Goal: Book appointment/travel/reservation

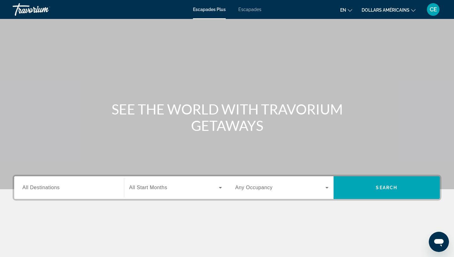
click at [34, 181] on div "Widget de recherche" at bounding box center [68, 188] width 93 height 18
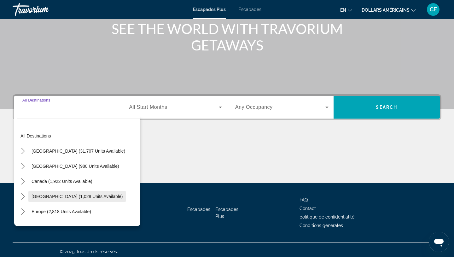
scroll to position [84, 0]
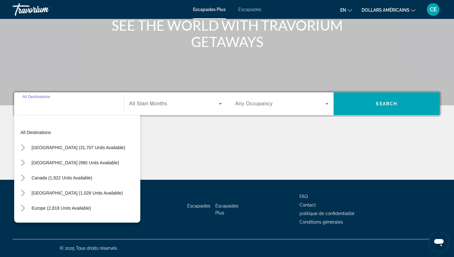
click at [46, 105] on input "Destination All Destinations" at bounding box center [68, 104] width 93 height 8
click at [44, 205] on span "Europe (2,818 units available)" at bounding box center [61, 207] width 60 height 5
type input "**********"
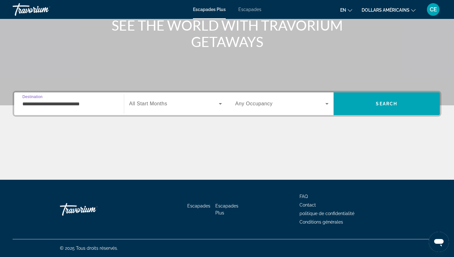
click at [158, 101] on span "All Start Months" at bounding box center [148, 103] width 38 height 5
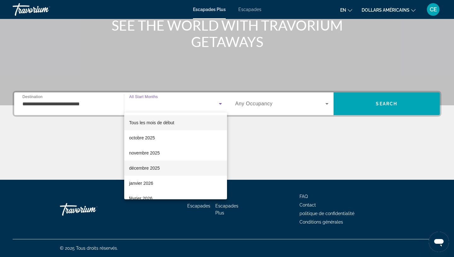
click at [144, 168] on font "décembre 2025" at bounding box center [144, 167] width 31 height 5
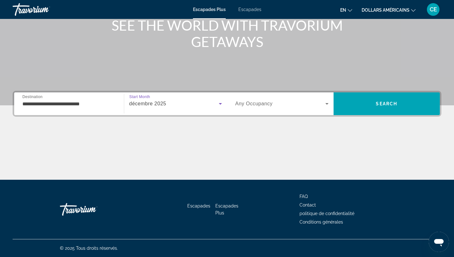
click at [263, 100] on span "Widget de recherche" at bounding box center [280, 104] width 90 height 8
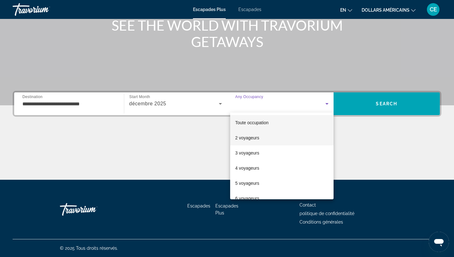
click at [255, 136] on font "2 voyageurs" at bounding box center [247, 137] width 24 height 5
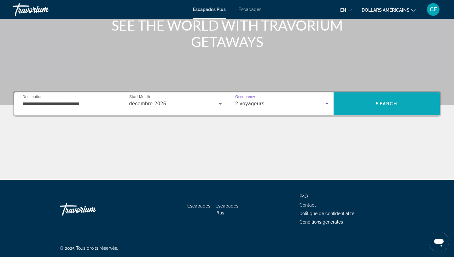
click at [381, 97] on span "Recherche" at bounding box center [386, 103] width 106 height 15
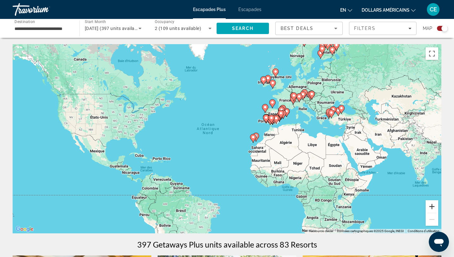
click at [430, 206] on button "Zoom avant" at bounding box center [431, 206] width 13 height 13
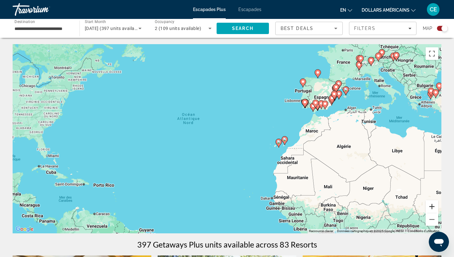
click at [430, 206] on button "Zoom avant" at bounding box center [431, 206] width 13 height 13
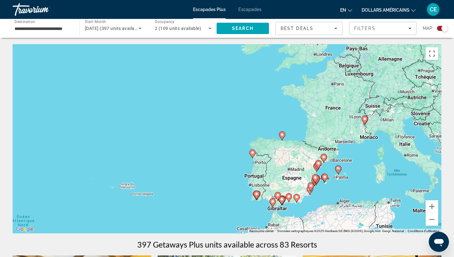
drag, startPoint x: 401, startPoint y: 130, endPoint x: 273, endPoint y: 253, distance: 177.3
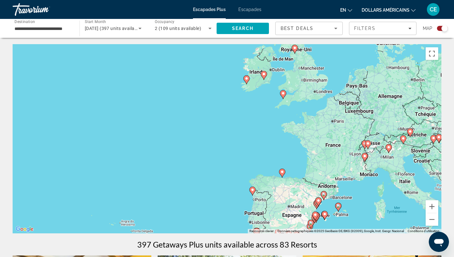
drag, startPoint x: 253, startPoint y: 184, endPoint x: 251, endPoint y: 248, distance: 64.0
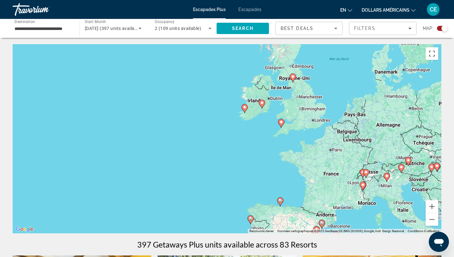
click at [246, 5] on div "Escapades Plus Escapades en English Español Français Italiano Português русский…" at bounding box center [227, 9] width 454 height 16
click at [246, 12] on div "Escapades Plus Escapades en English Español Français Italiano Português русский…" at bounding box center [227, 9] width 454 height 16
click at [246, 9] on font "Escapades" at bounding box center [249, 9] width 23 height 5
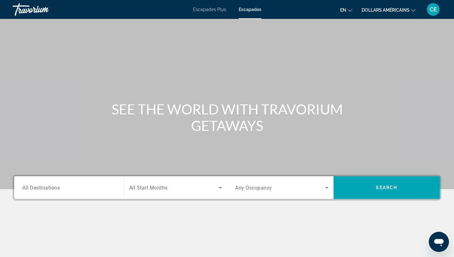
click at [97, 190] on input "Destination All Destinations" at bounding box center [68, 188] width 93 height 8
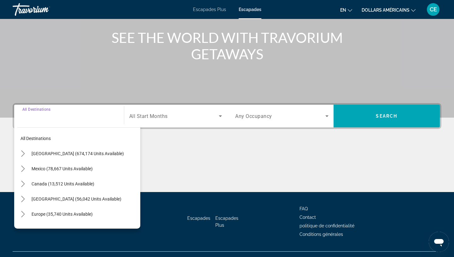
scroll to position [84, 0]
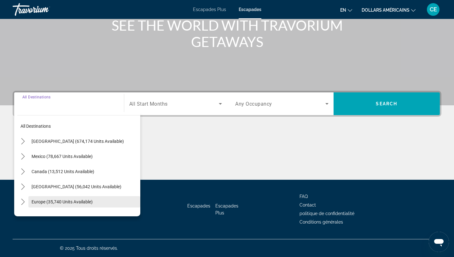
click at [61, 201] on span "Europe (35,740 units available)" at bounding box center [61, 201] width 61 height 5
type input "**********"
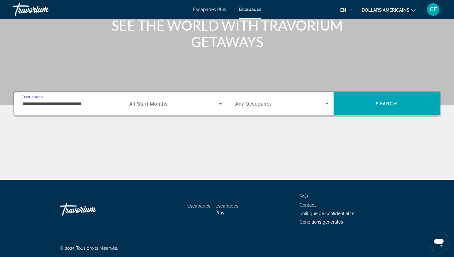
click at [149, 97] on div "Search widget" at bounding box center [175, 104] width 93 height 18
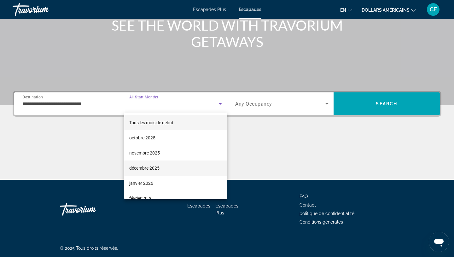
click at [145, 168] on font "décembre 2025" at bounding box center [144, 167] width 30 height 5
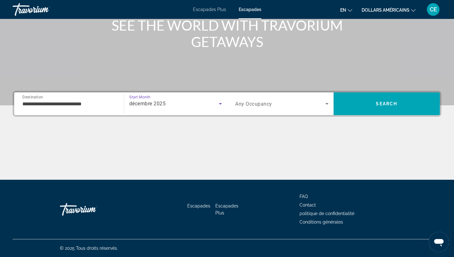
click at [248, 103] on span "Any Occupancy" at bounding box center [253, 104] width 37 height 6
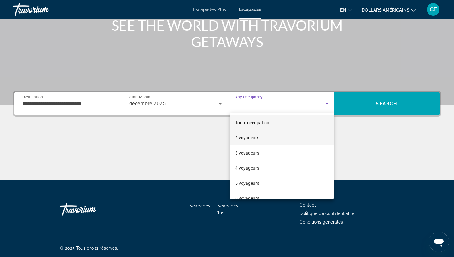
click at [250, 141] on mat-option "2 voyageurs" at bounding box center [281, 137] width 103 height 15
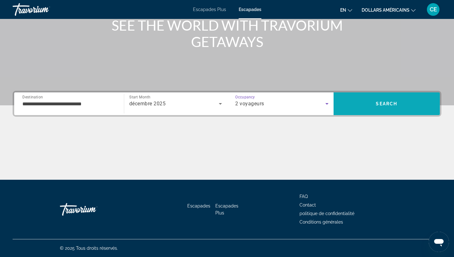
click at [363, 98] on span "Search" at bounding box center [386, 103] width 106 height 15
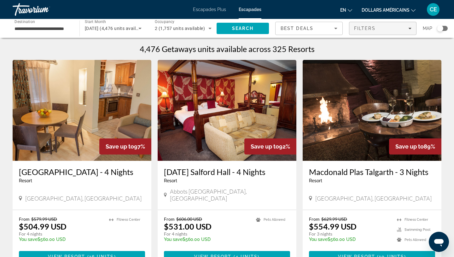
click at [365, 25] on span "Filters" at bounding box center [382, 28] width 67 height 15
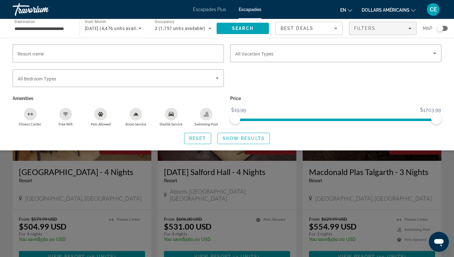
click at [348, 10] on icon "Changer de langue" at bounding box center [349, 10] width 4 height 4
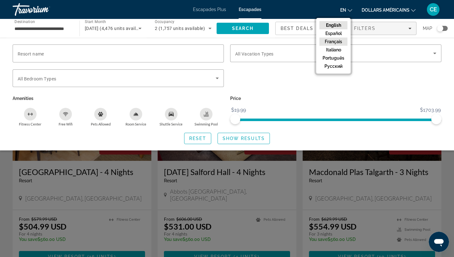
click at [335, 40] on button "Français" at bounding box center [333, 41] width 28 height 8
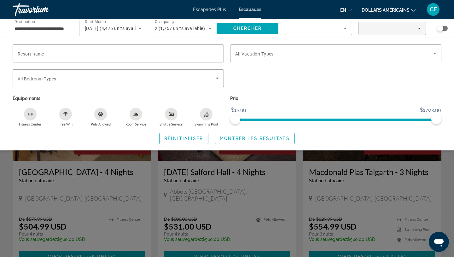
click at [341, 9] on font "en" at bounding box center [343, 10] width 6 height 5
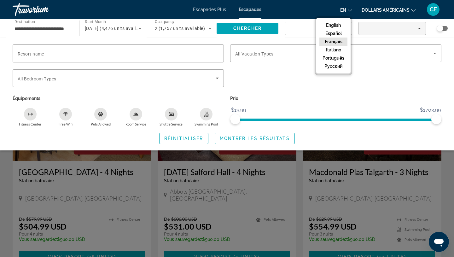
click at [341, 39] on button "Français" at bounding box center [333, 41] width 28 height 8
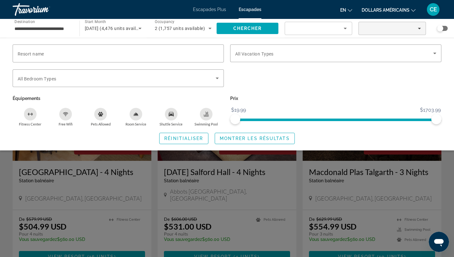
click at [346, 9] on button "en English Español Français Italiano Português русский" at bounding box center [346, 9] width 12 height 9
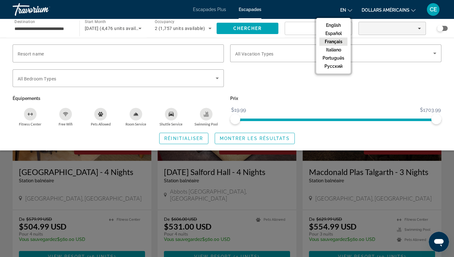
click at [332, 41] on button "Français" at bounding box center [333, 41] width 28 height 8
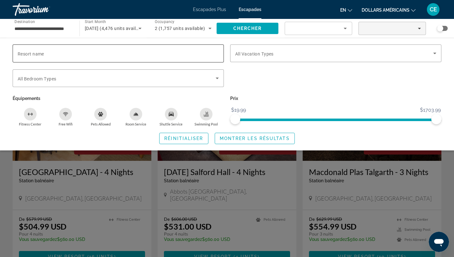
click at [154, 53] on input "Resort name" at bounding box center [118, 54] width 201 height 8
click at [333, 28] on div "Sort by" at bounding box center [317, 29] width 54 height 8
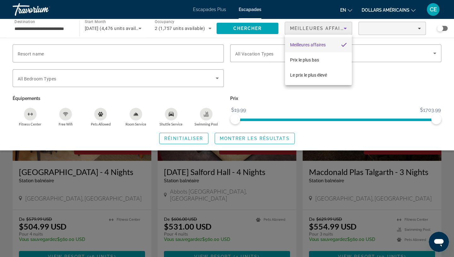
click at [44, 32] on div at bounding box center [227, 128] width 454 height 257
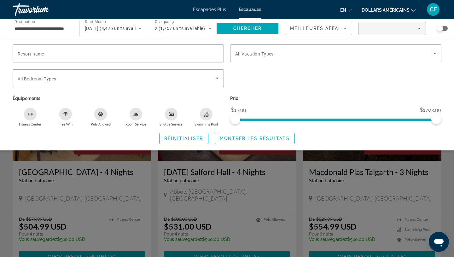
click at [43, 28] on input "**********" at bounding box center [42, 29] width 57 height 8
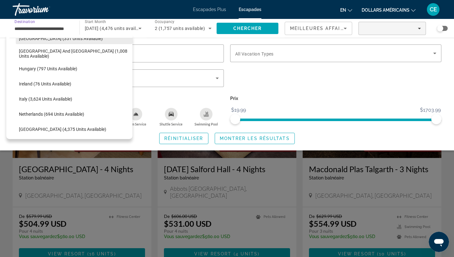
scroll to position [207, 0]
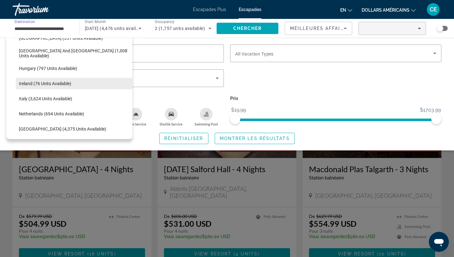
click at [46, 81] on span "Ireland (76 units available)" at bounding box center [45, 83] width 52 height 5
type input "**********"
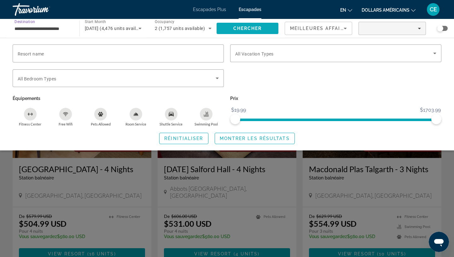
click at [232, 30] on span "Search" at bounding box center [247, 28] width 62 height 15
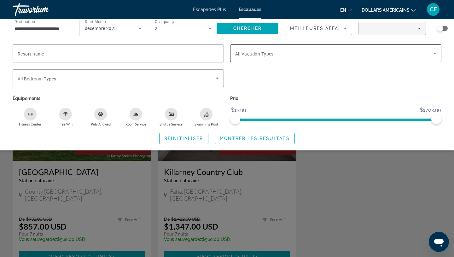
click at [261, 54] on span "All Vacation Types" at bounding box center [254, 53] width 38 height 5
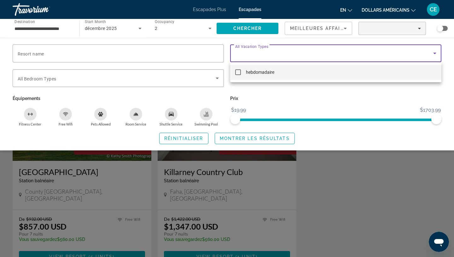
click at [253, 96] on div at bounding box center [227, 128] width 454 height 257
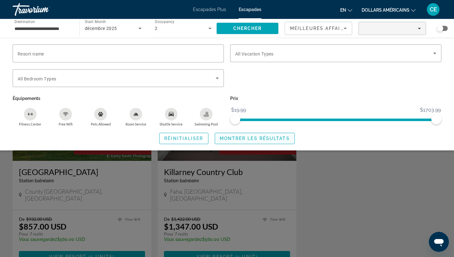
click at [233, 136] on span "Montrer les résultats" at bounding box center [255, 138] width 70 height 5
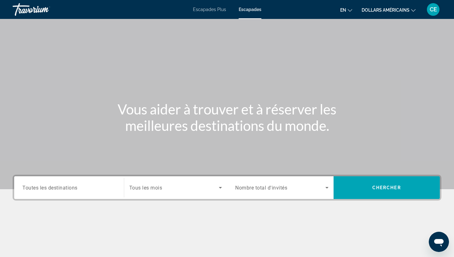
scroll to position [84, 0]
